Goal: Task Accomplishment & Management: Complete application form

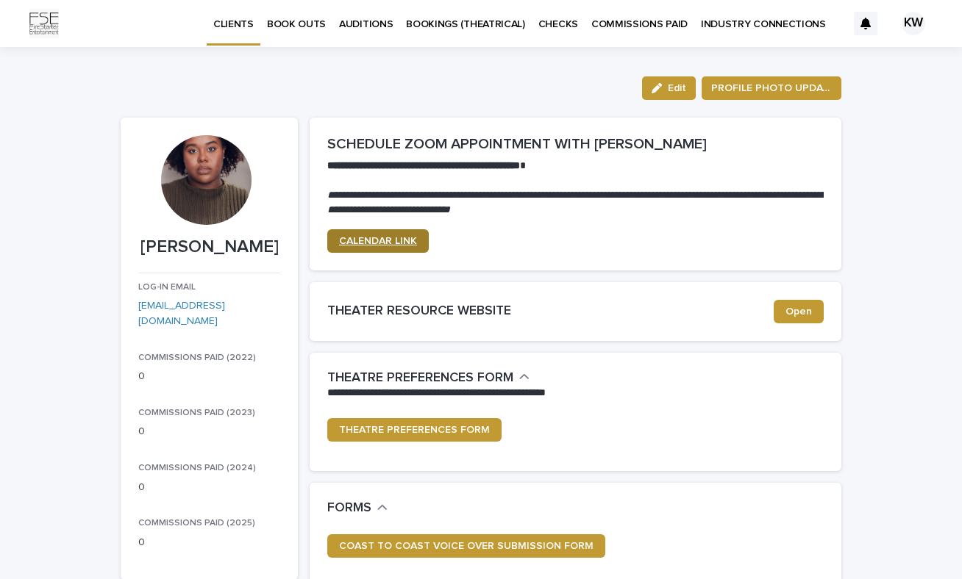
click at [397, 246] on link "CALENDAR LINK" at bounding box center [377, 241] width 101 height 24
click at [407, 241] on span "CALENDAR LINK" at bounding box center [378, 241] width 78 height 10
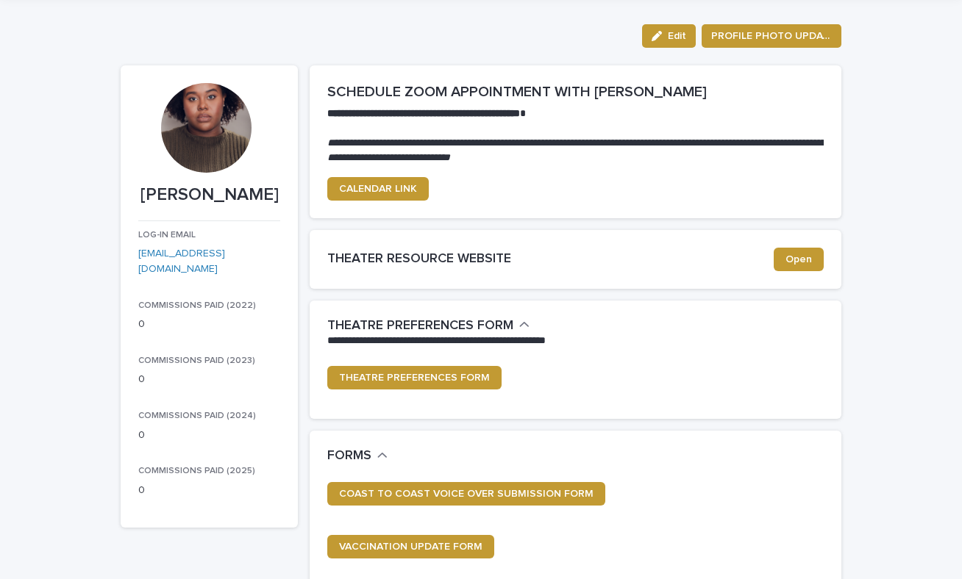
scroll to position [68, 0]
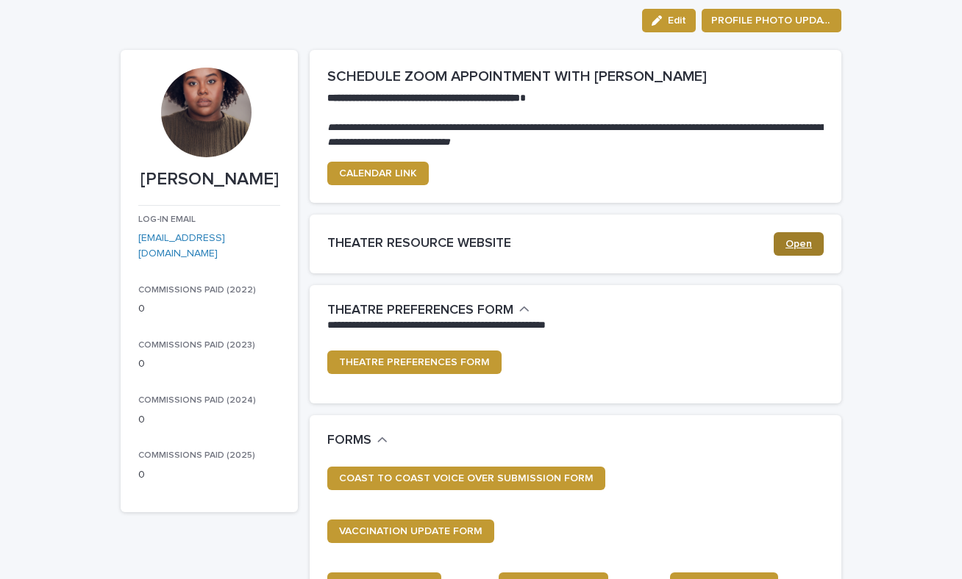
click at [803, 243] on span "Open" at bounding box center [798, 244] width 26 height 10
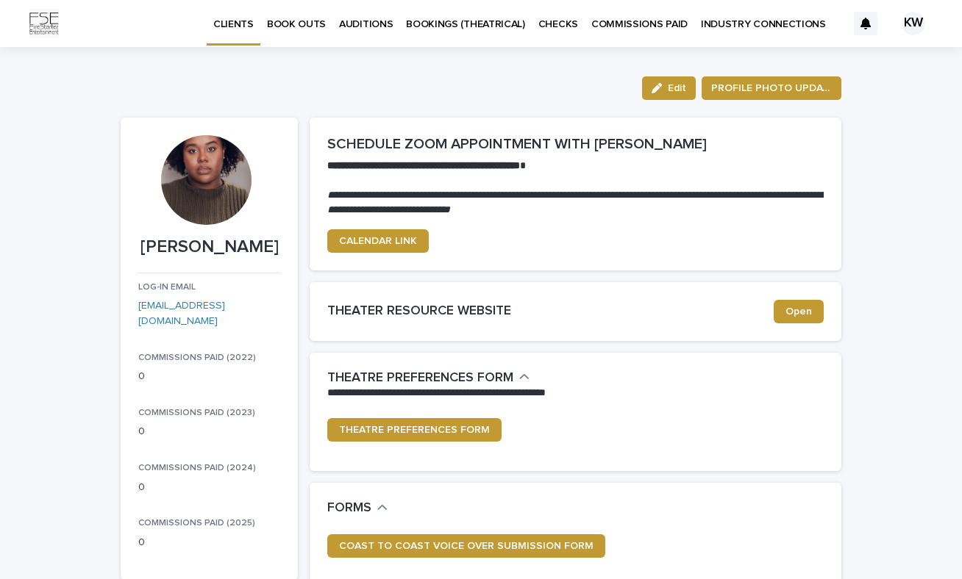
scroll to position [1, 0]
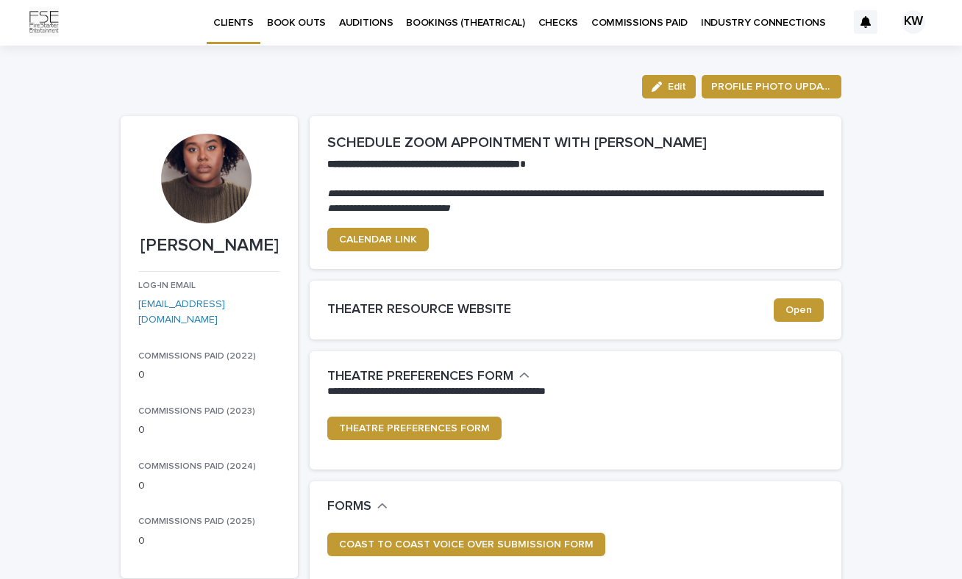
click at [742, 21] on p "INDUSTRY CONNECTIONS" at bounding box center [763, 14] width 125 height 31
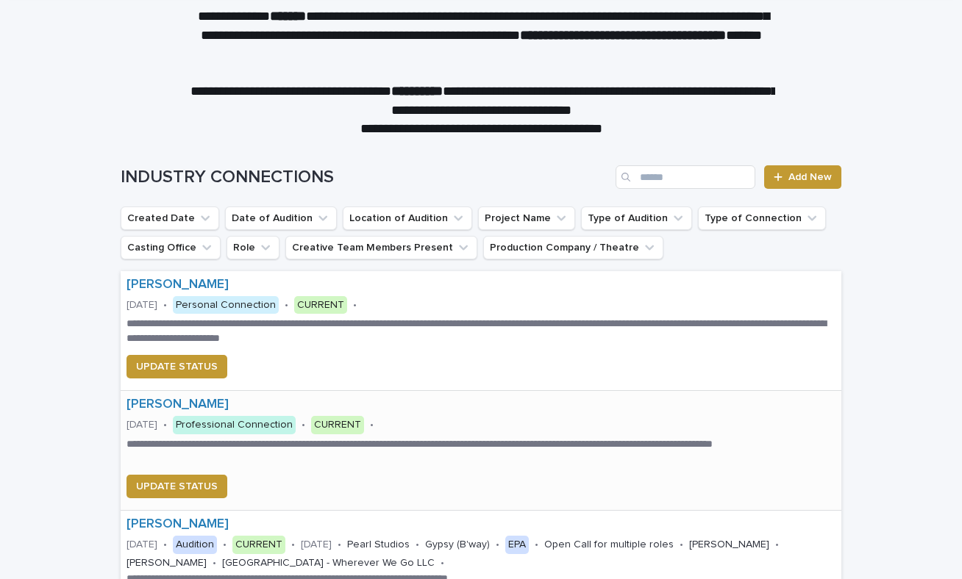
scroll to position [51, 0]
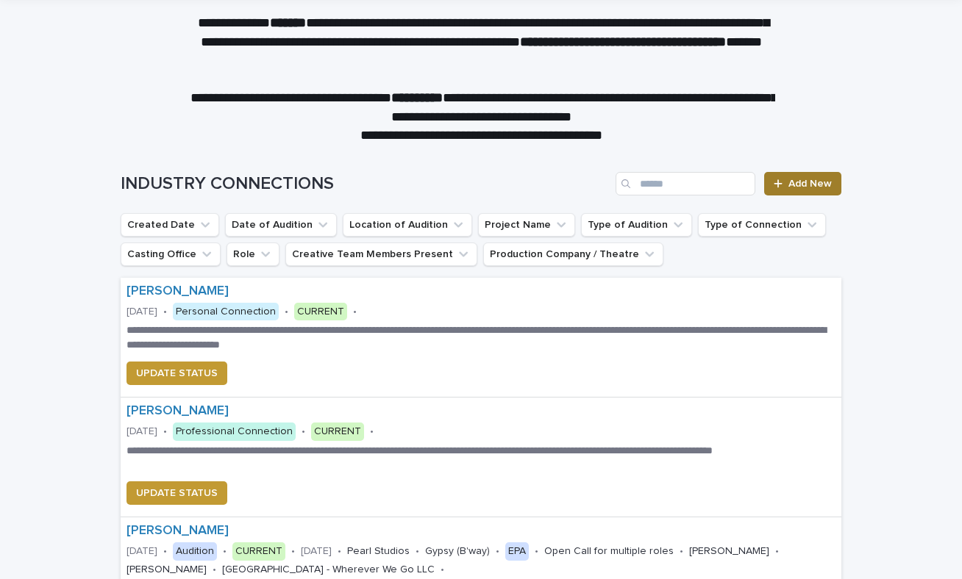
click at [817, 185] on span "Add New" at bounding box center [809, 184] width 43 height 10
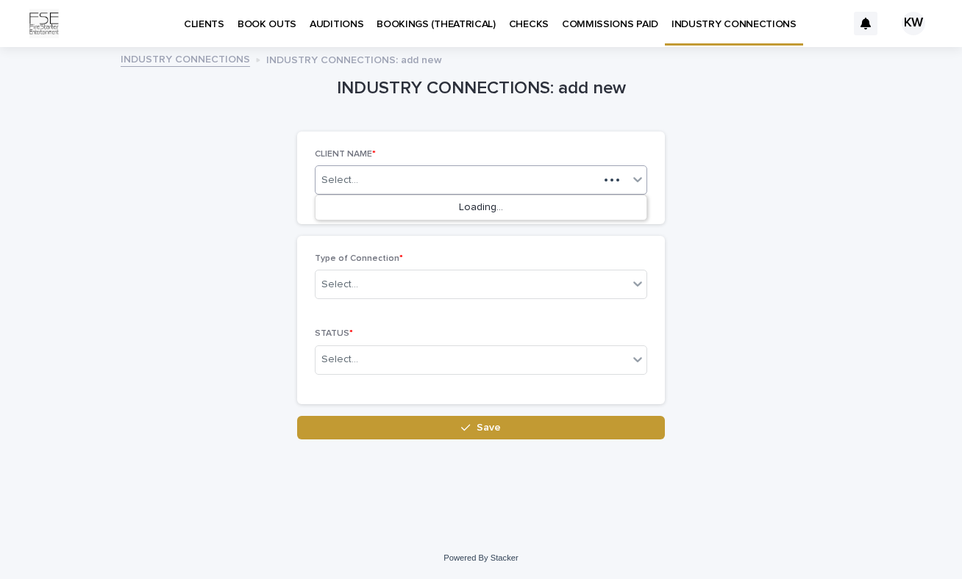
click at [543, 179] on div "Select..." at bounding box center [456, 180] width 283 height 24
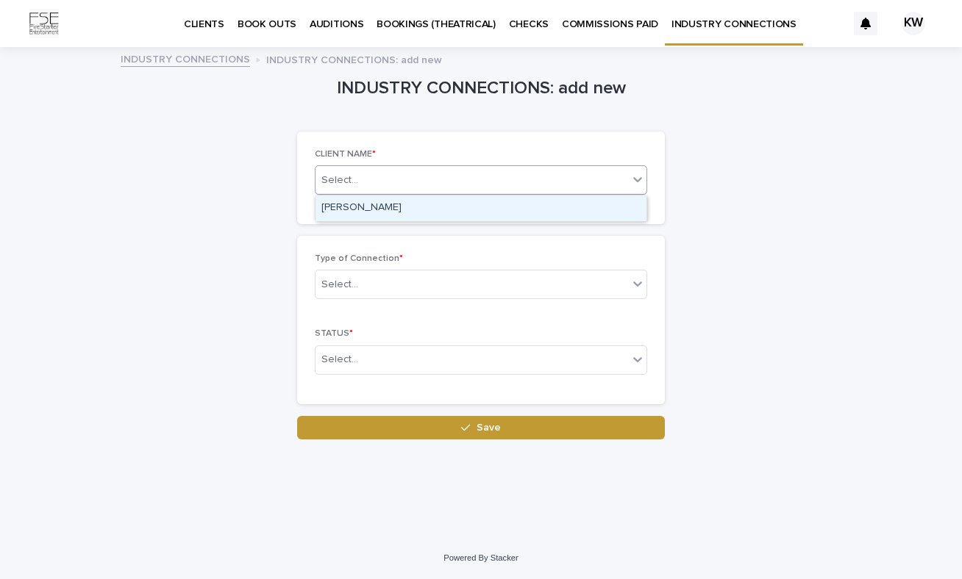
click at [520, 208] on div "[PERSON_NAME]" at bounding box center [480, 209] width 331 height 26
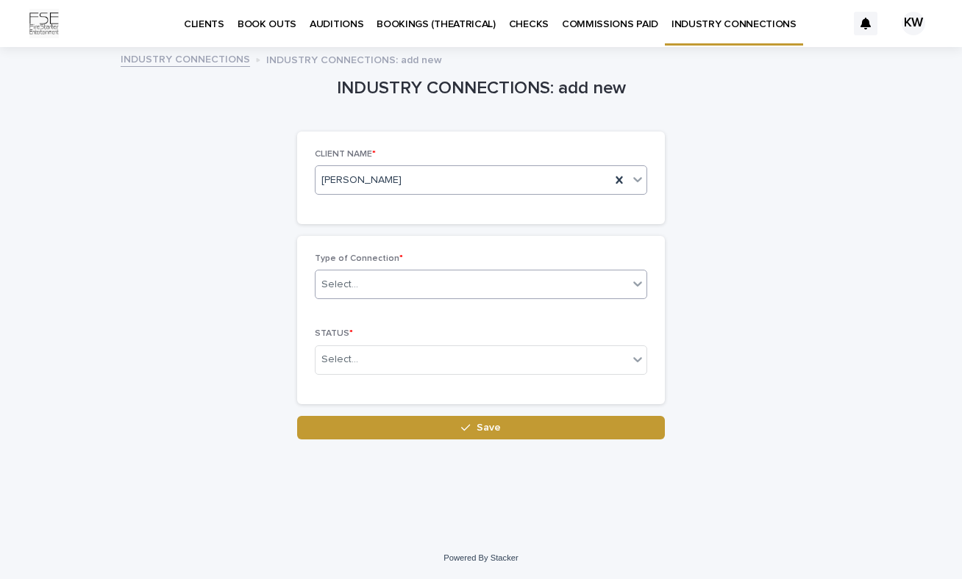
click at [461, 285] on div "Select..." at bounding box center [471, 285] width 312 height 24
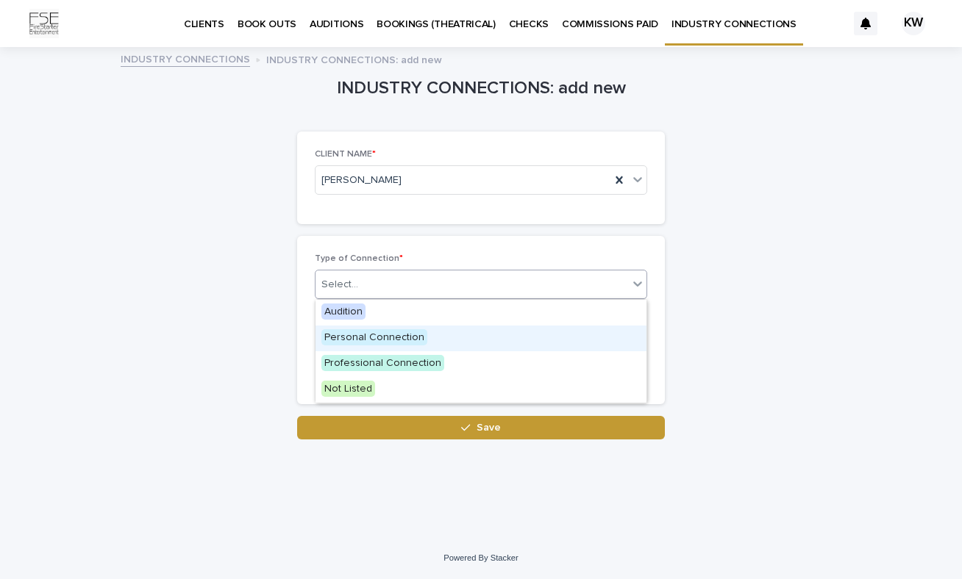
click at [406, 337] on span "Personal Connection" at bounding box center [374, 337] width 106 height 16
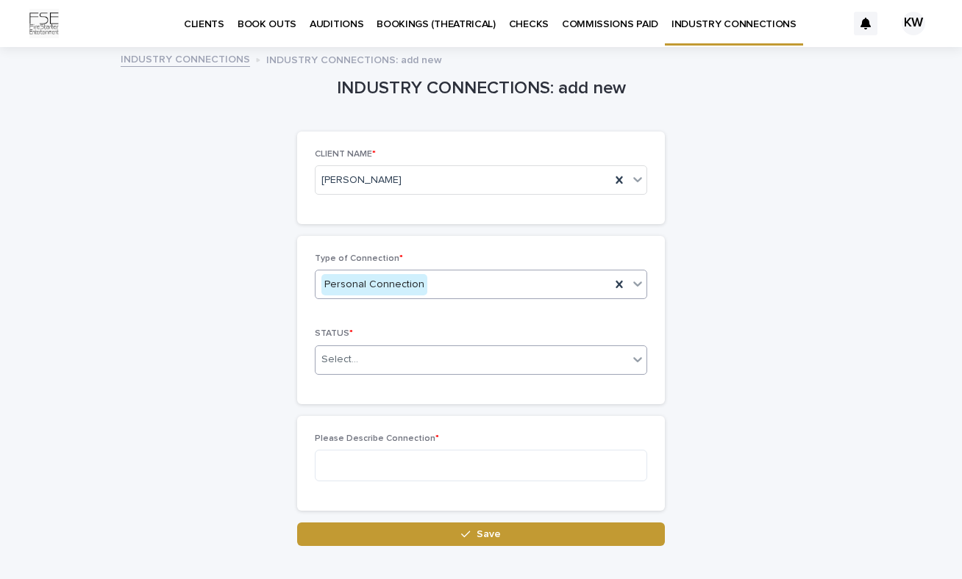
click at [415, 355] on div "Select..." at bounding box center [471, 360] width 312 height 24
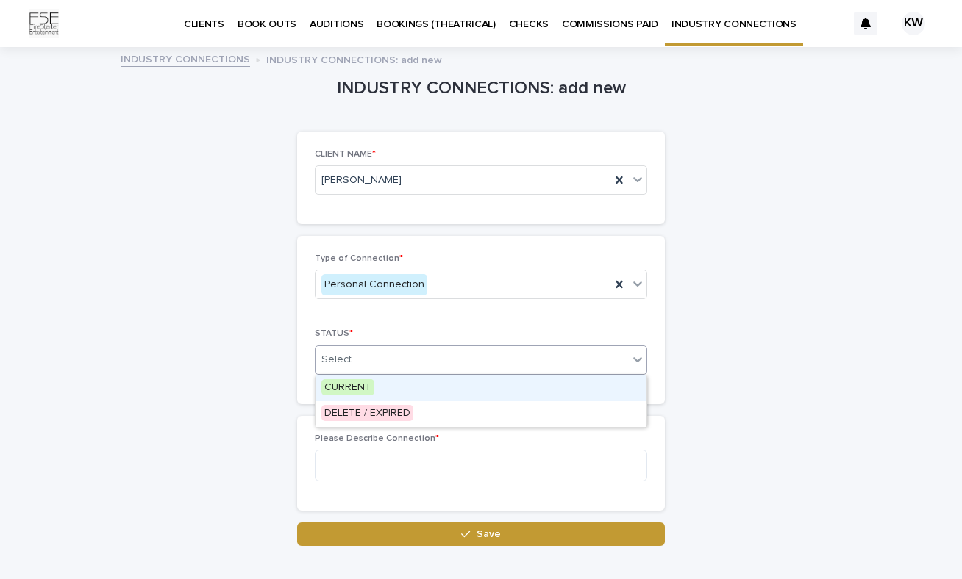
click at [389, 390] on div "CURRENT" at bounding box center [480, 389] width 331 height 26
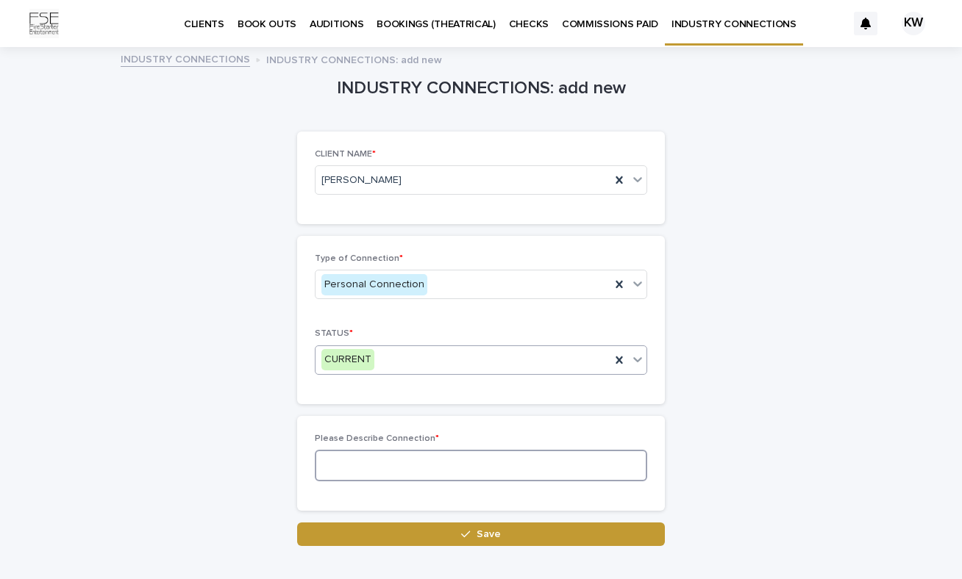
click at [395, 464] on textarea at bounding box center [481, 466] width 332 height 32
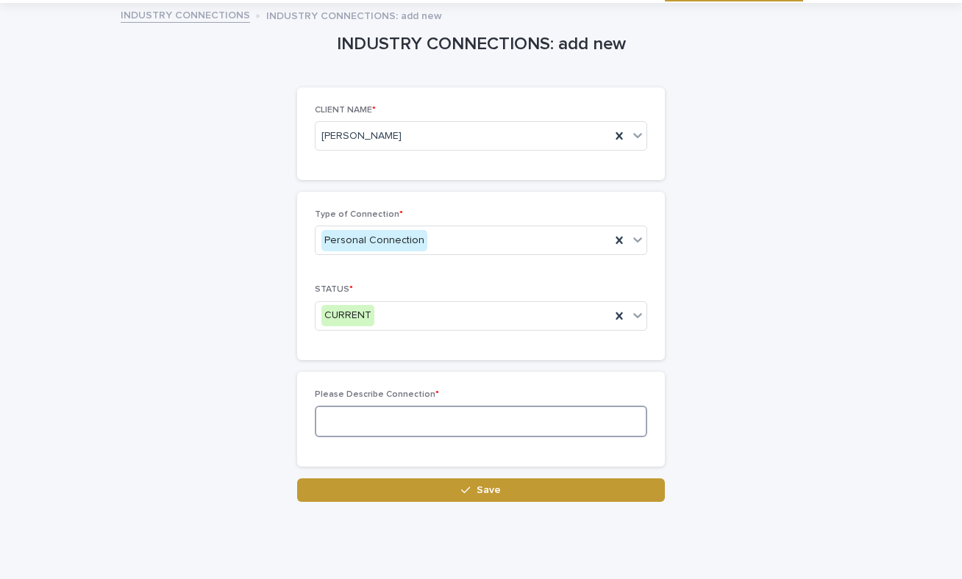
scroll to position [54, 0]
